Goal: Find contact information: Find contact information

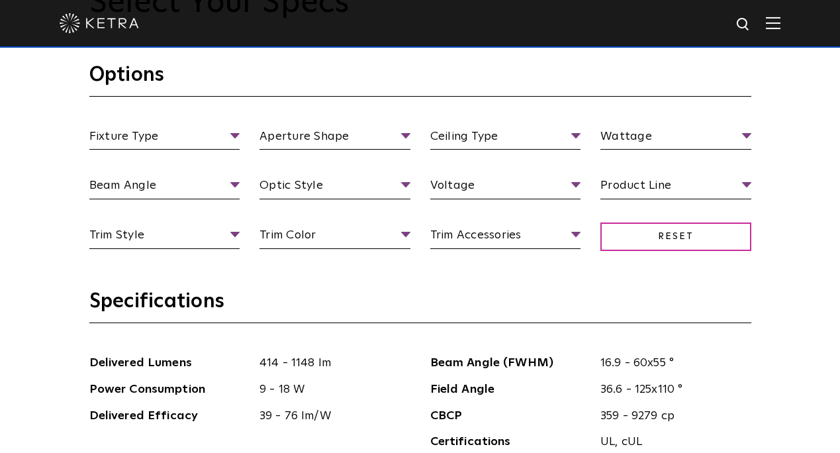
scroll to position [1189, 0]
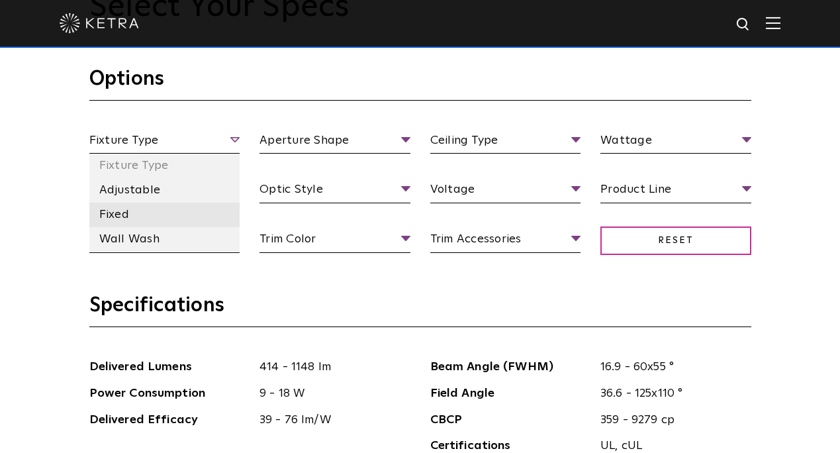
click at [178, 208] on li "Fixed" at bounding box center [164, 214] width 151 height 24
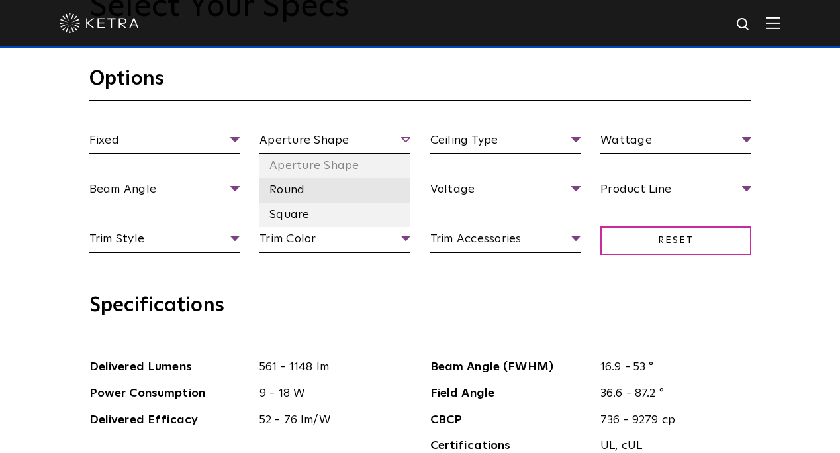
click at [379, 192] on li "Round" at bounding box center [334, 190] width 151 height 24
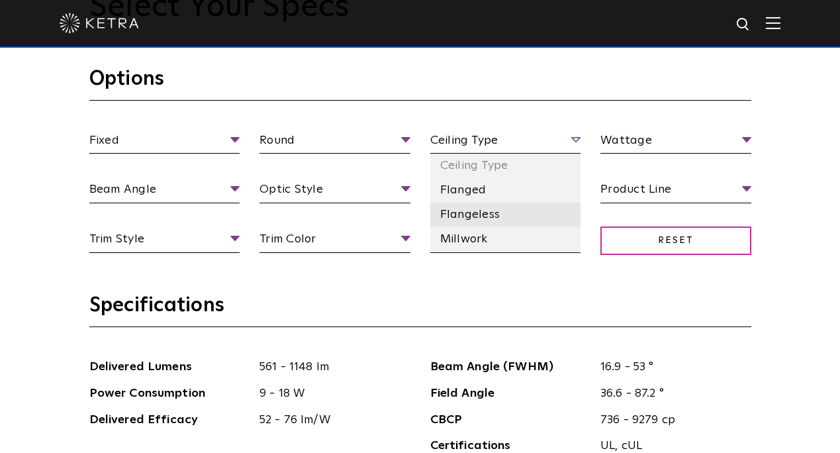
click at [557, 217] on li "Flangeless" at bounding box center [505, 214] width 151 height 24
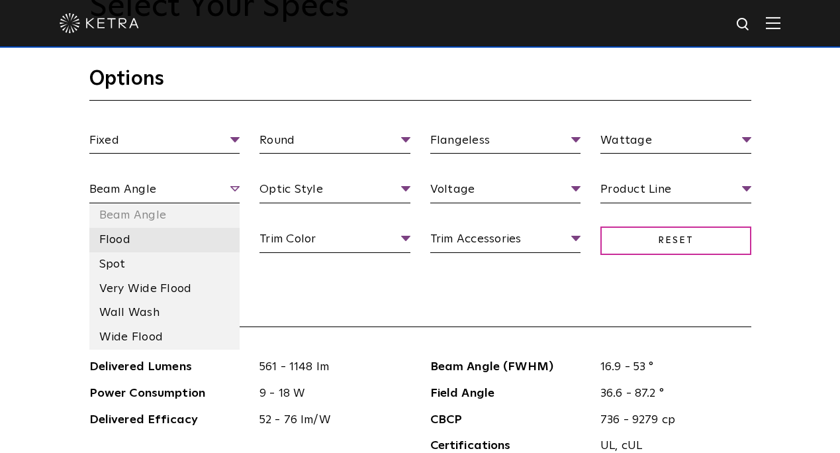
click at [173, 234] on li "Flood" at bounding box center [164, 240] width 151 height 24
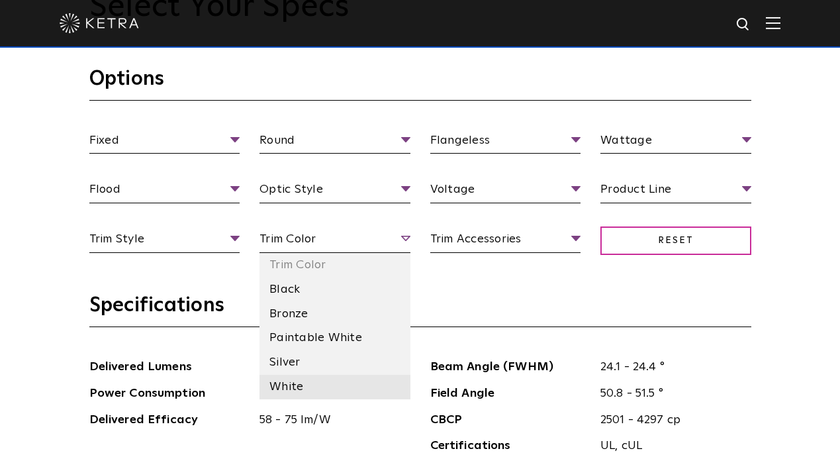
click at [296, 375] on li "White" at bounding box center [334, 387] width 151 height 24
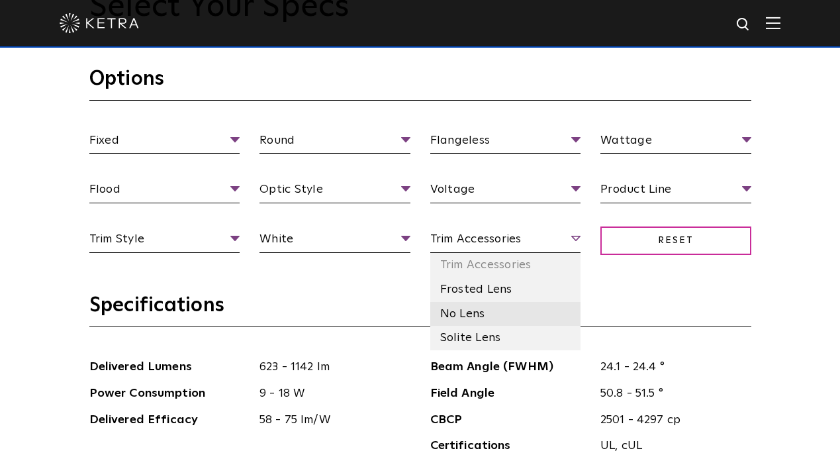
click at [498, 305] on li "No Lens" at bounding box center [505, 314] width 151 height 24
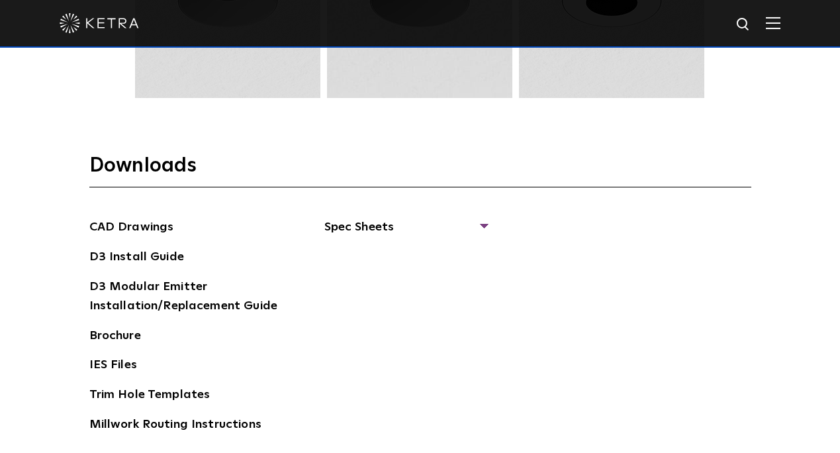
scroll to position [1913, 0]
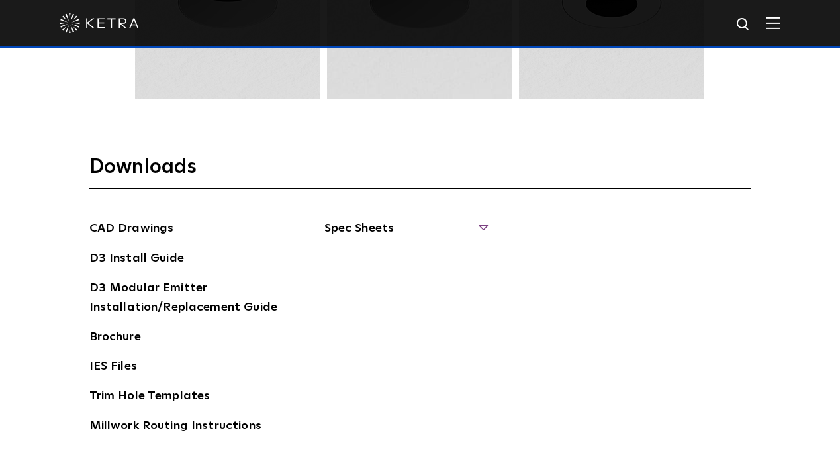
click at [372, 219] on span "Spec Sheets" at bounding box center [405, 233] width 162 height 29
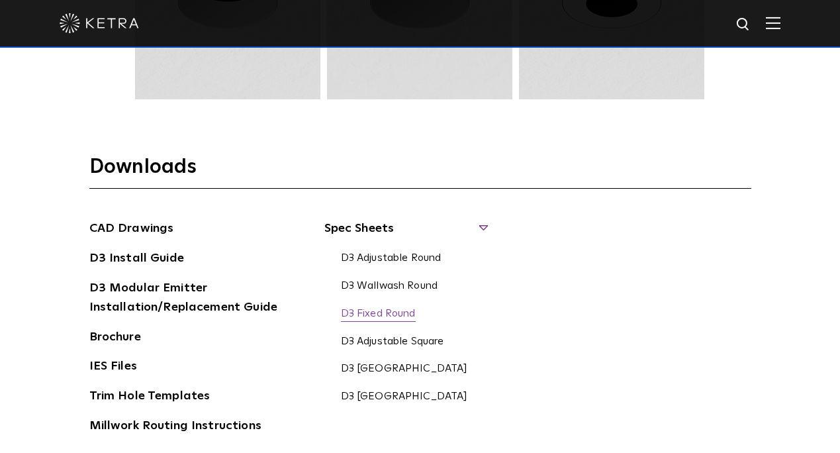
click at [399, 307] on link "D3 Fixed Round" at bounding box center [378, 314] width 75 height 15
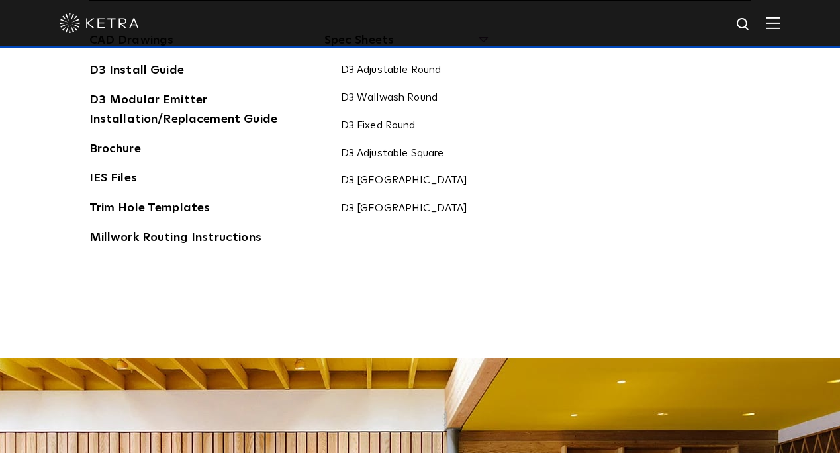
scroll to position [2100, 0]
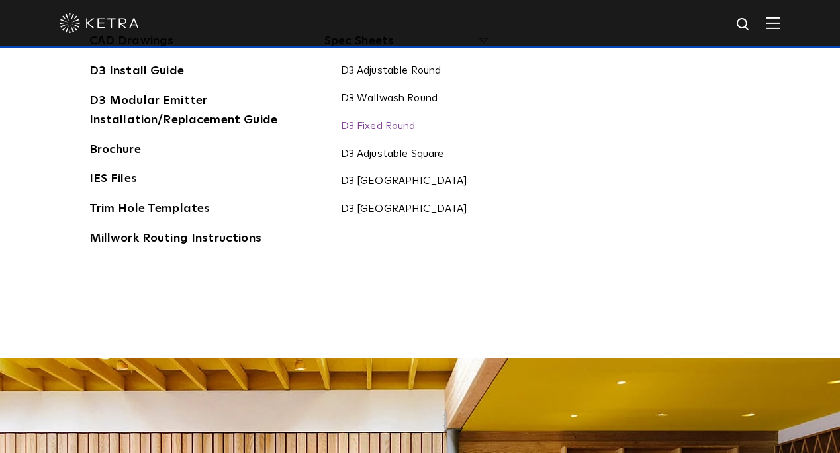
click at [401, 120] on link "D3 Fixed Round" at bounding box center [378, 127] width 75 height 15
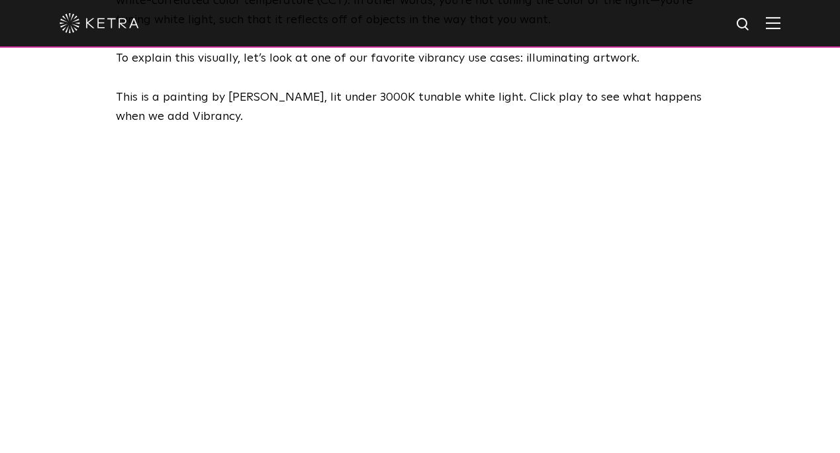
scroll to position [819, 0]
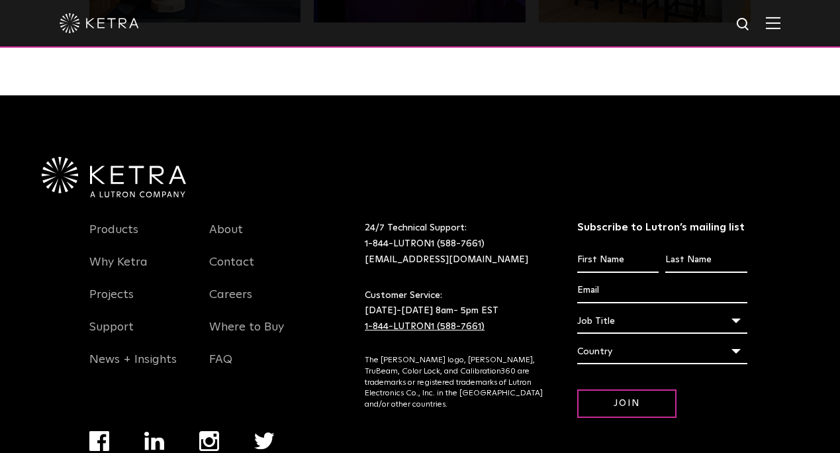
scroll to position [2687, 0]
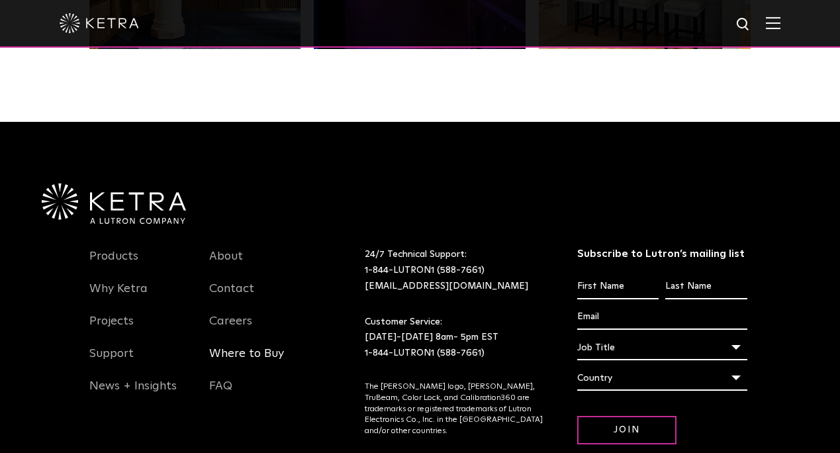
click at [247, 353] on link "Where to Buy" at bounding box center [246, 361] width 75 height 30
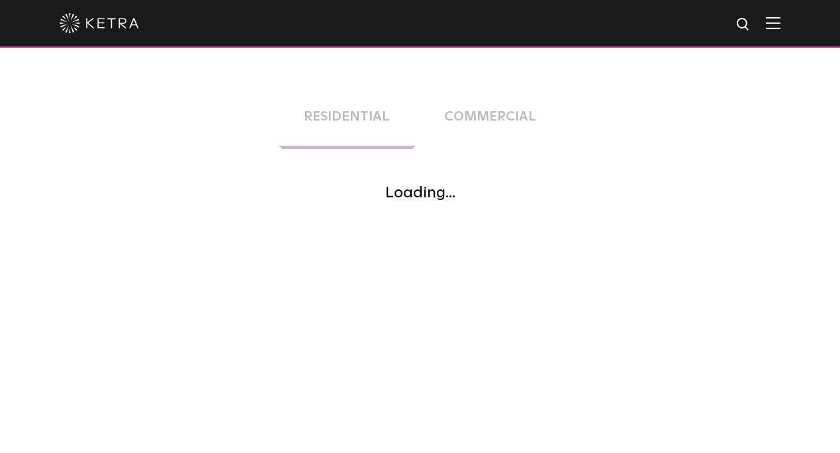
scroll to position [267, 0]
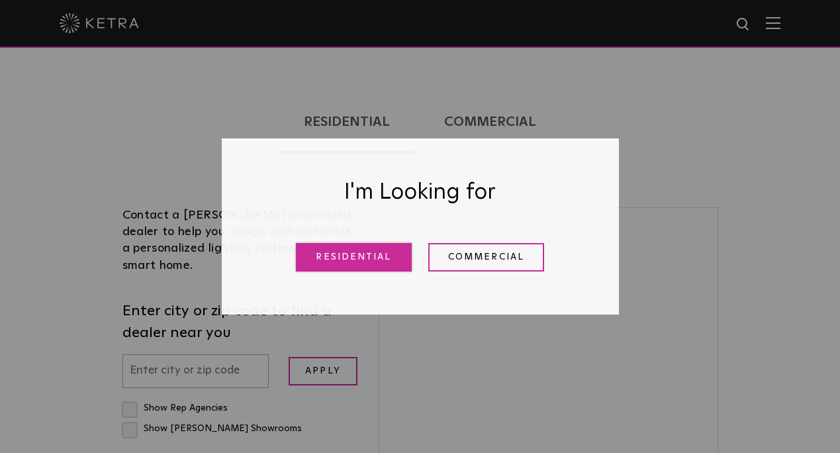
click at [378, 257] on link "Residential" at bounding box center [354, 257] width 116 height 28
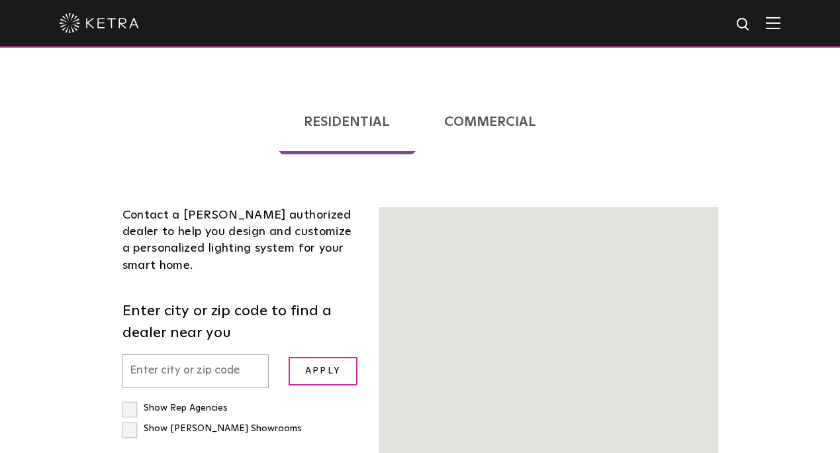
scroll to position [337, 0]
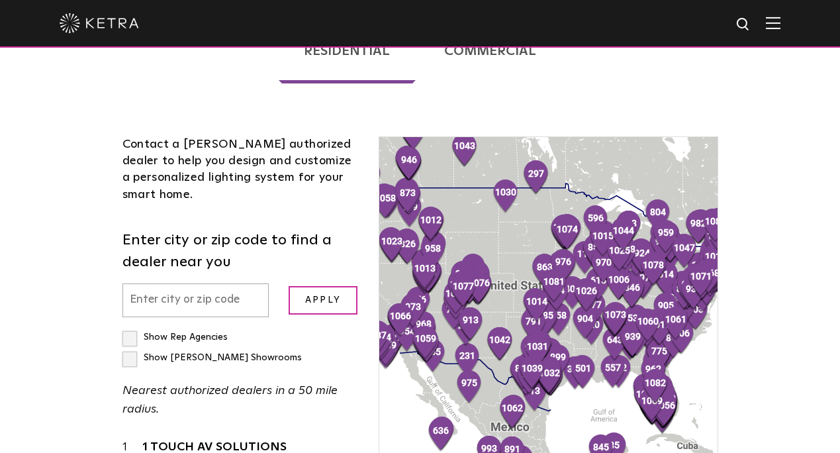
click at [194, 283] on input "text" at bounding box center [195, 300] width 147 height 34
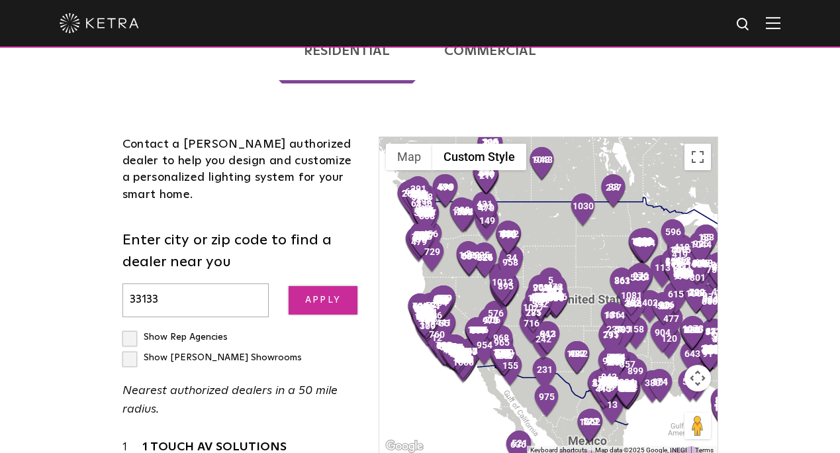
type input "33133"
click at [334, 286] on input "Apply" at bounding box center [323, 300] width 69 height 28
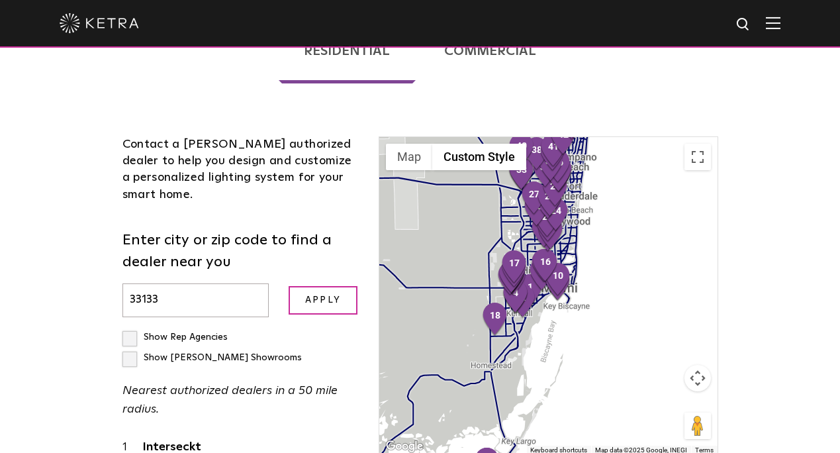
click at [131, 353] on label "Show [PERSON_NAME] Showrooms" at bounding box center [211, 357] width 179 height 9
click at [131, 327] on input "Show [PERSON_NAME] Showrooms" at bounding box center [126, 331] width 9 height 9
checkbox input "true"
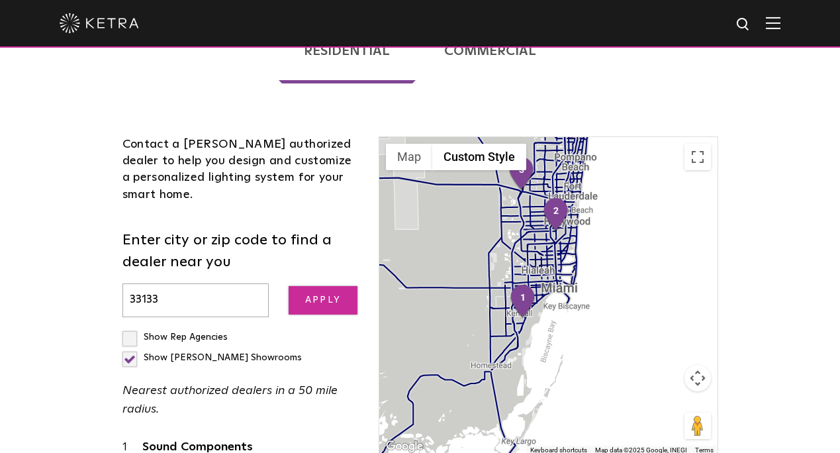
click at [314, 286] on input "Apply" at bounding box center [323, 300] width 69 height 28
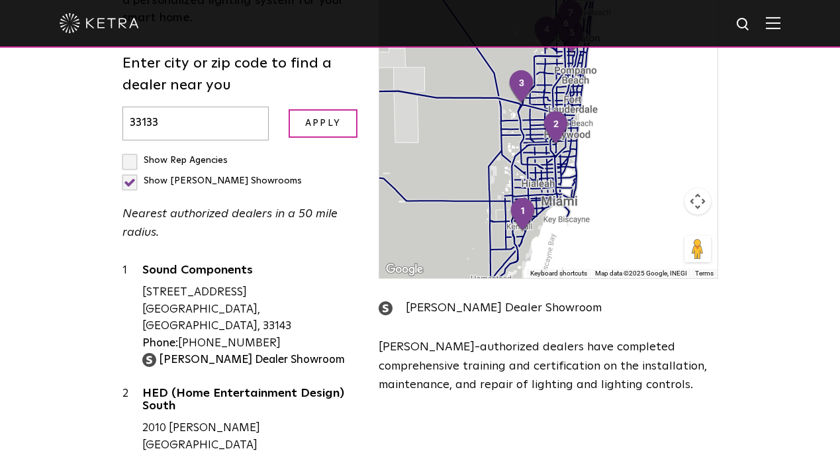
scroll to position [513, 0]
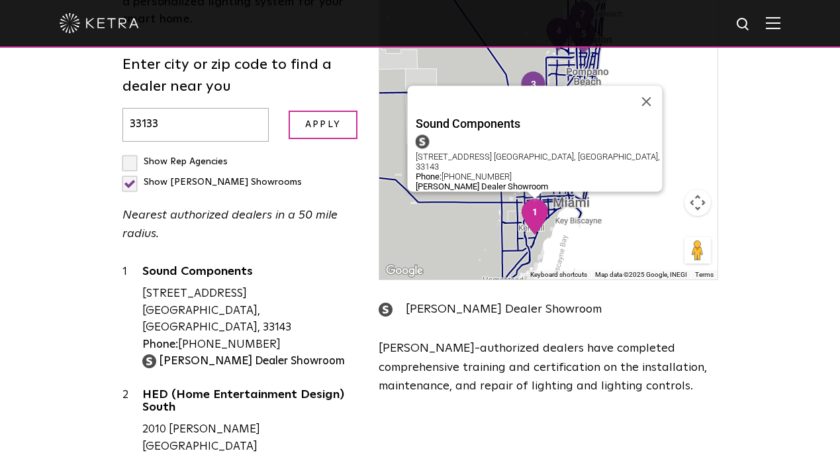
click at [532, 199] on img "1" at bounding box center [535, 217] width 28 height 36
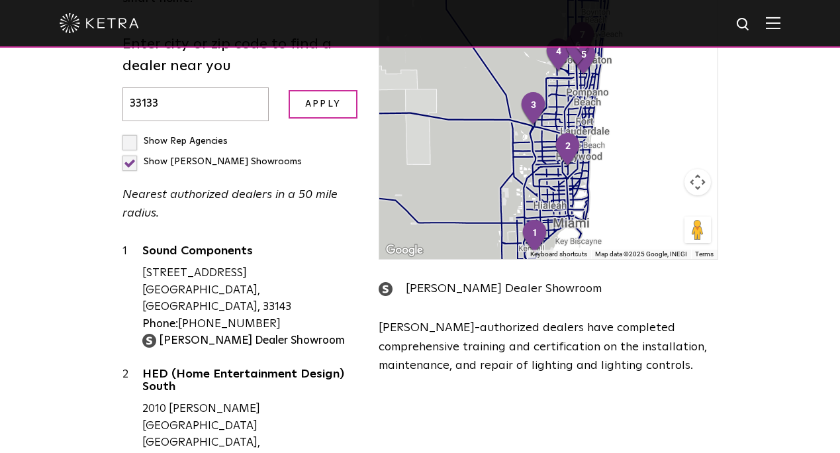
scroll to position [535, 0]
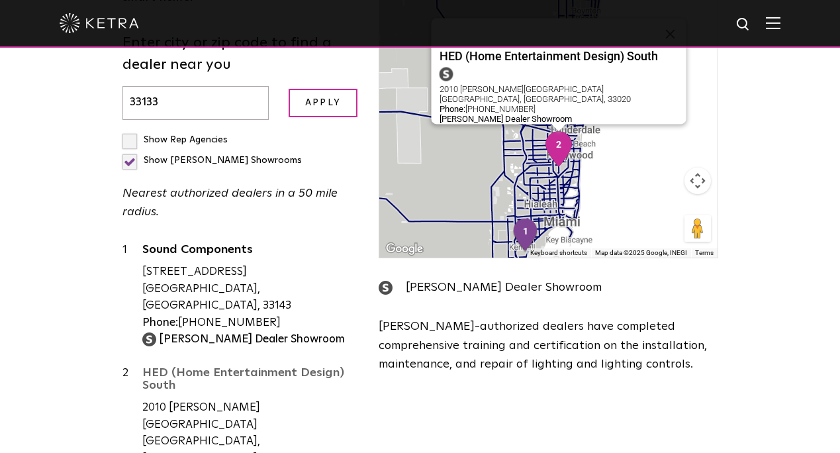
click at [195, 367] on link "HED (Home Entertainment Design) South" at bounding box center [250, 382] width 217 height 30
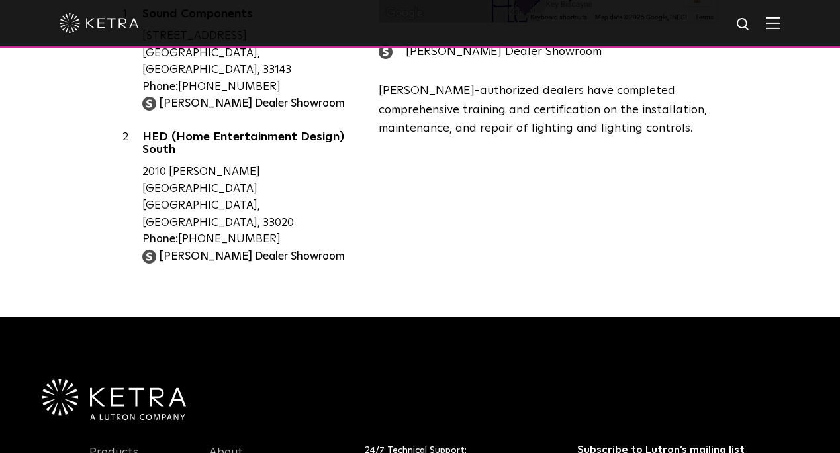
scroll to position [782, 0]
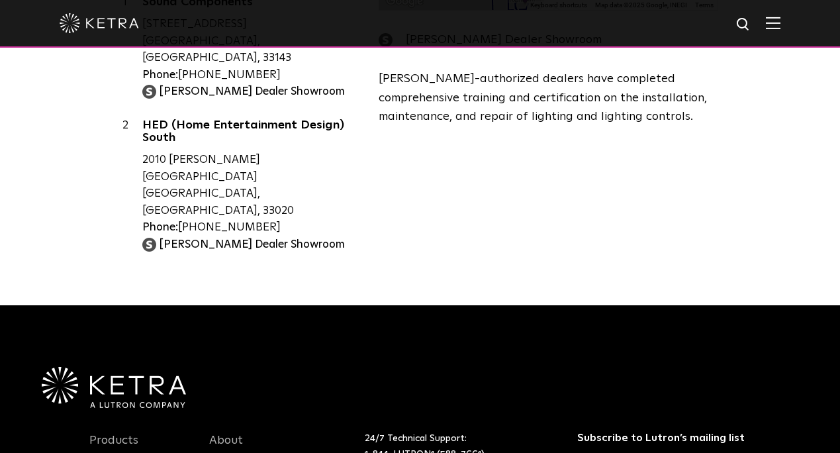
click at [194, 271] on link "ALL DIGITAL,LLC" at bounding box center [250, 279] width 217 height 17
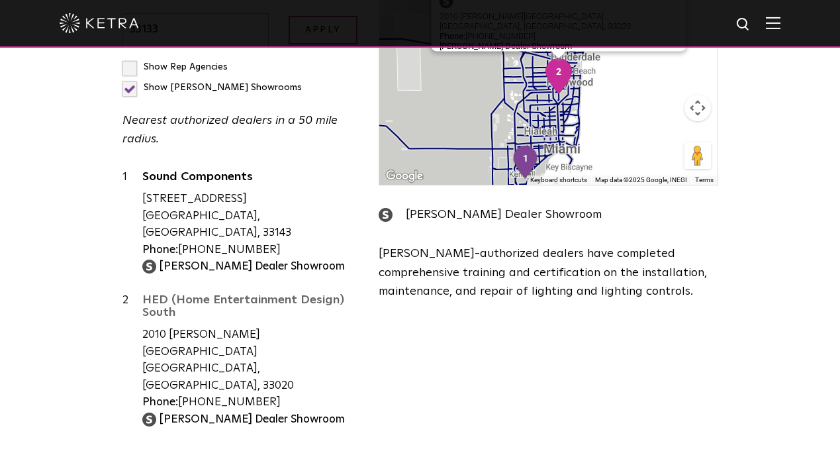
scroll to position [598, 0]
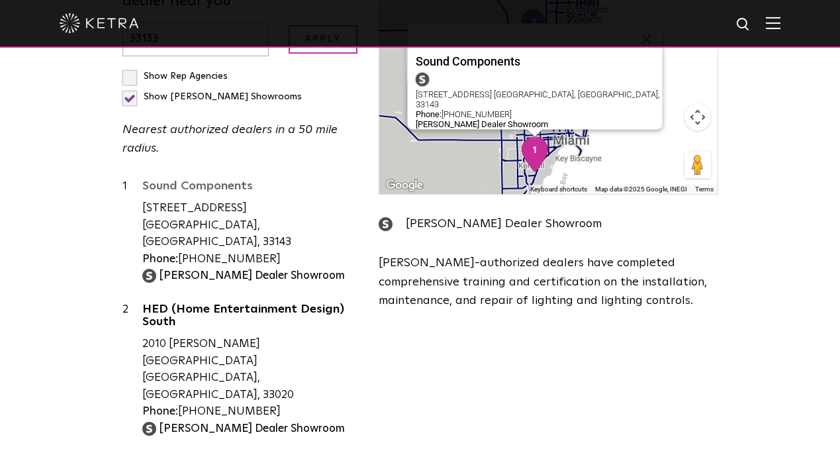
click at [195, 180] on link "Sound Components" at bounding box center [250, 188] width 217 height 17
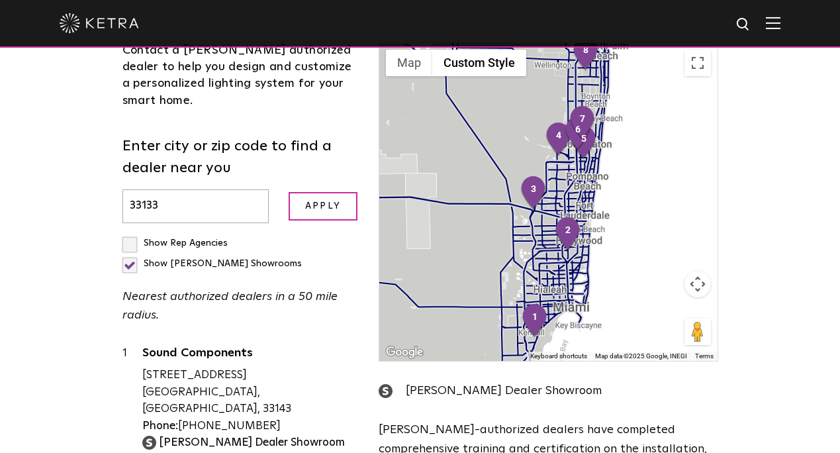
scroll to position [454, 0]
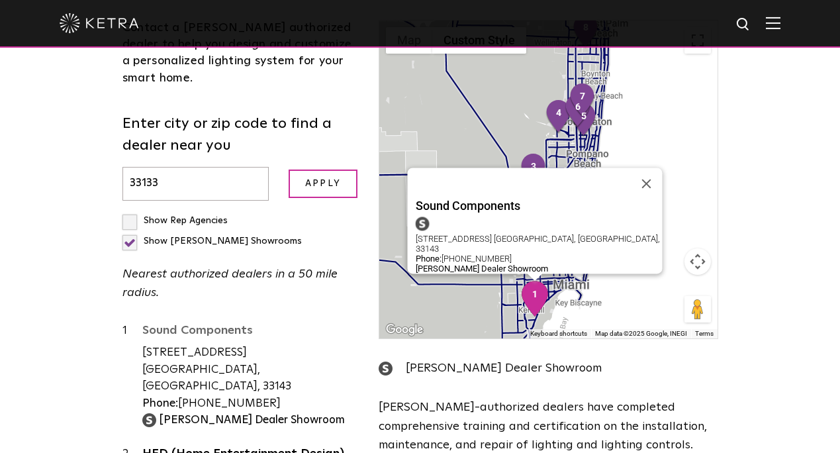
click at [210, 324] on link "Sound Components" at bounding box center [250, 332] width 217 height 17
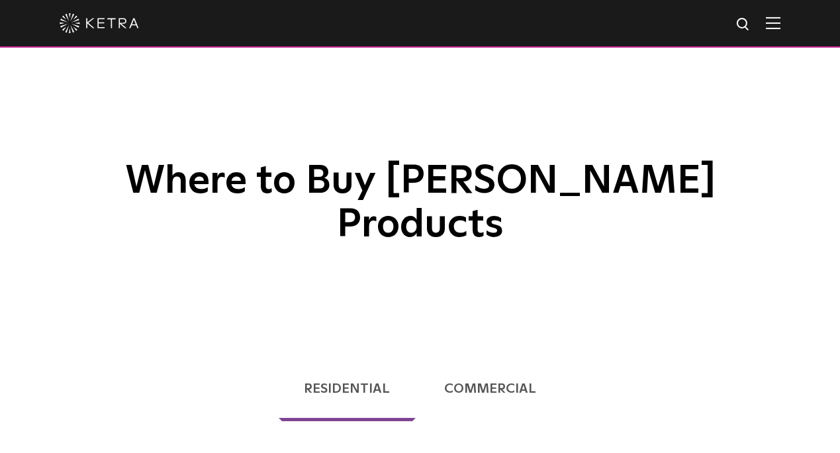
scroll to position [267, 0]
